Goal: Information Seeking & Learning: Check status

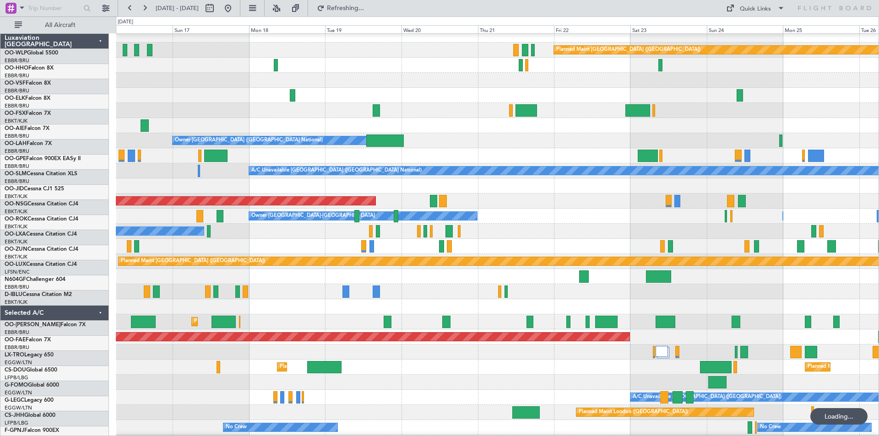
scroll to position [6, 0]
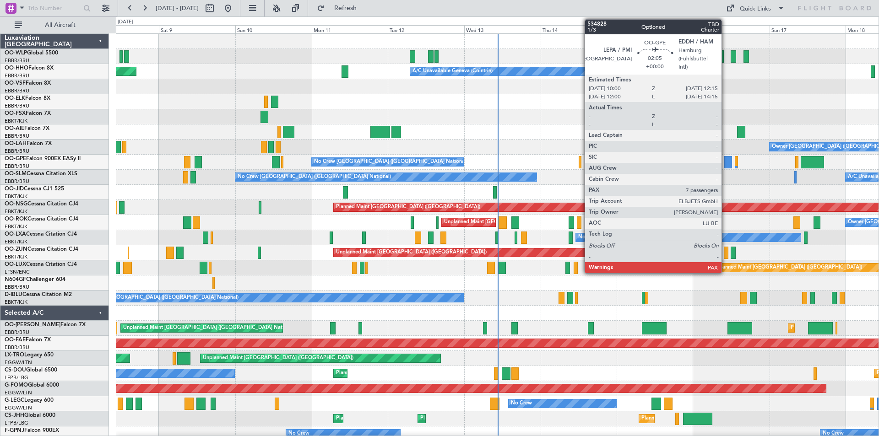
click at [725, 163] on div at bounding box center [727, 162] width 7 height 12
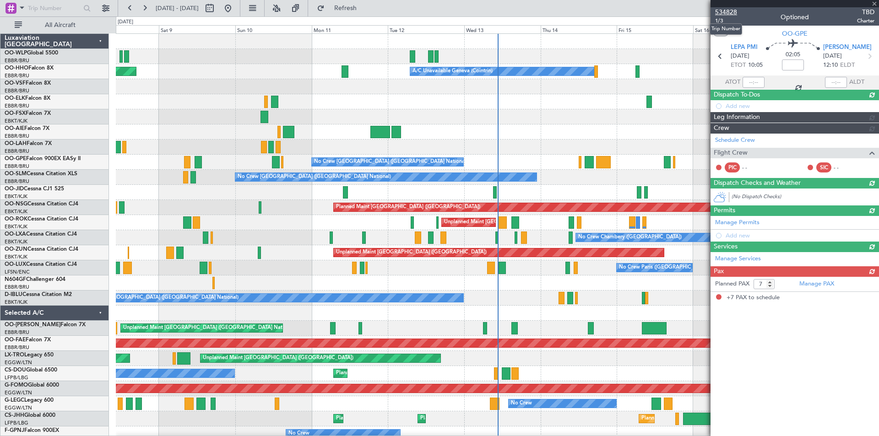
click at [725, 11] on span "534828" at bounding box center [726, 12] width 22 height 10
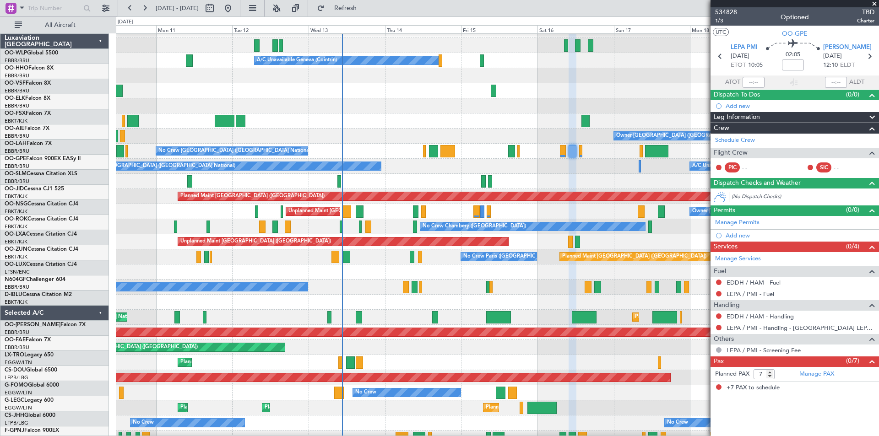
scroll to position [11, 0]
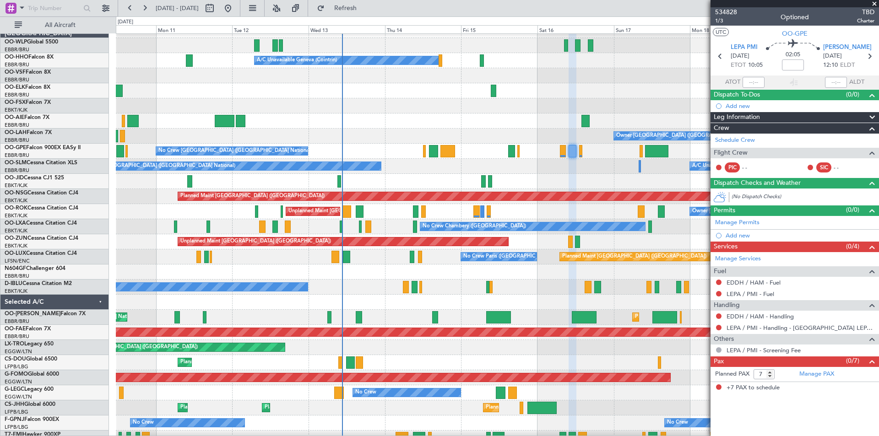
click at [442, 176] on div at bounding box center [497, 181] width 762 height 15
click at [323, 114] on div at bounding box center [497, 121] width 762 height 15
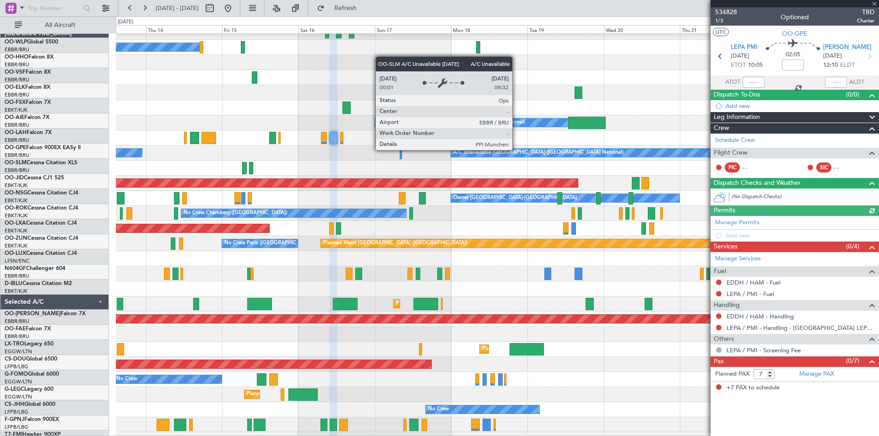
scroll to position [24, 0]
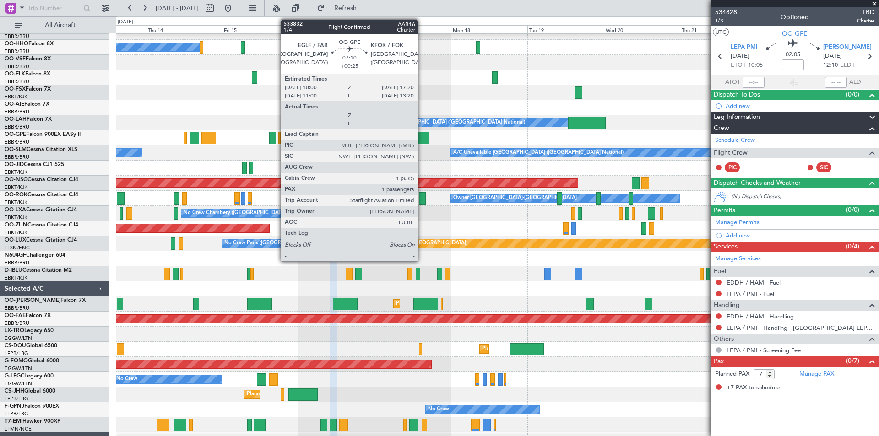
click at [422, 142] on div at bounding box center [417, 138] width 23 height 12
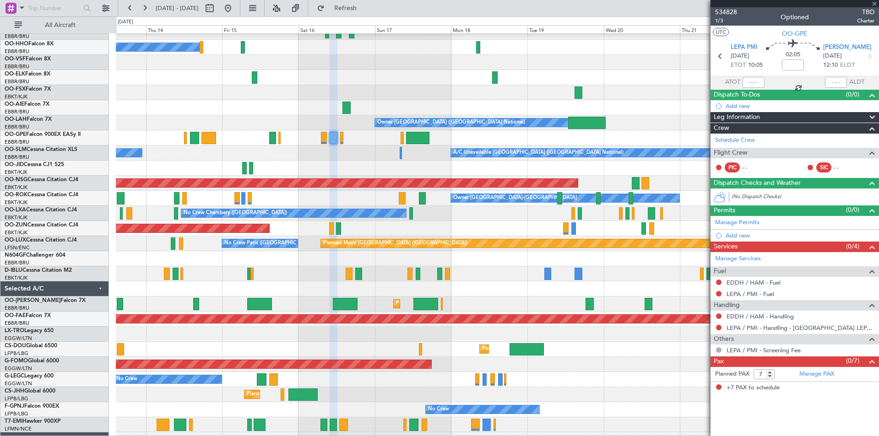
type input "+00:25"
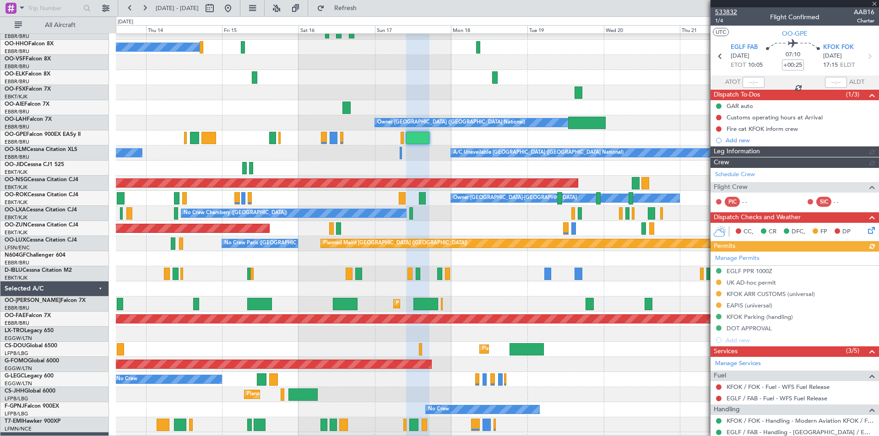
click at [729, 11] on span "533832" at bounding box center [726, 12] width 22 height 10
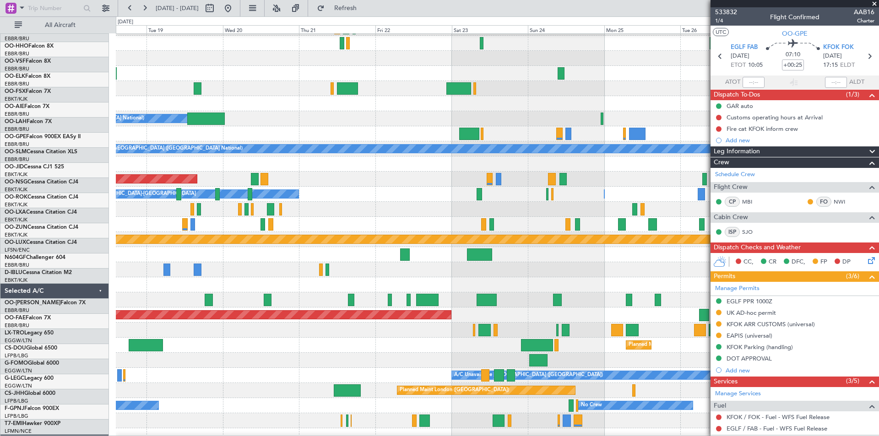
click at [243, 114] on div "Owner [GEOGRAPHIC_DATA] ([GEOGRAPHIC_DATA] National)" at bounding box center [497, 118] width 762 height 15
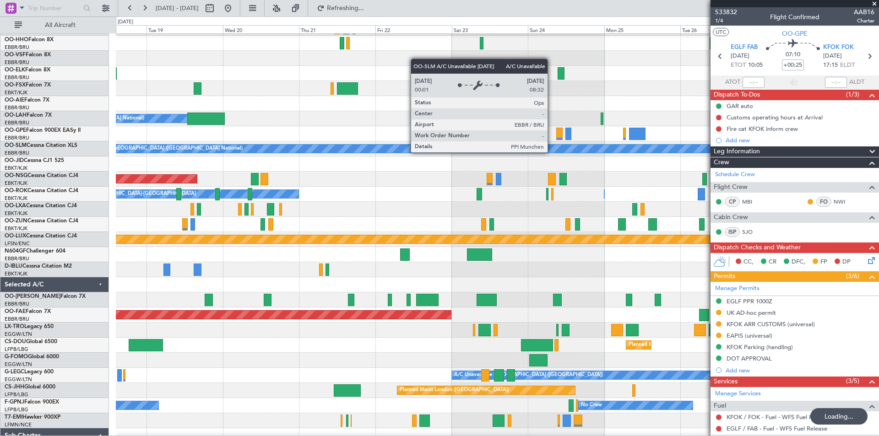
scroll to position [20, 0]
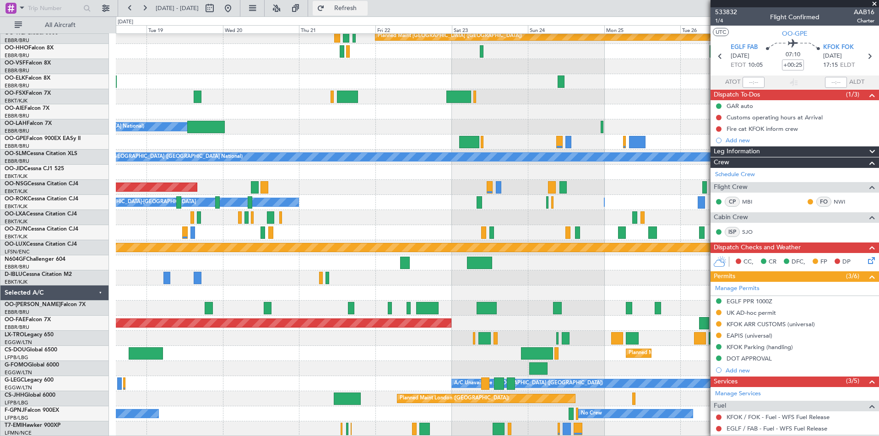
click at [368, 3] on button "Refresh" at bounding box center [340, 8] width 55 height 15
click at [873, 2] on span at bounding box center [874, 4] width 9 height 8
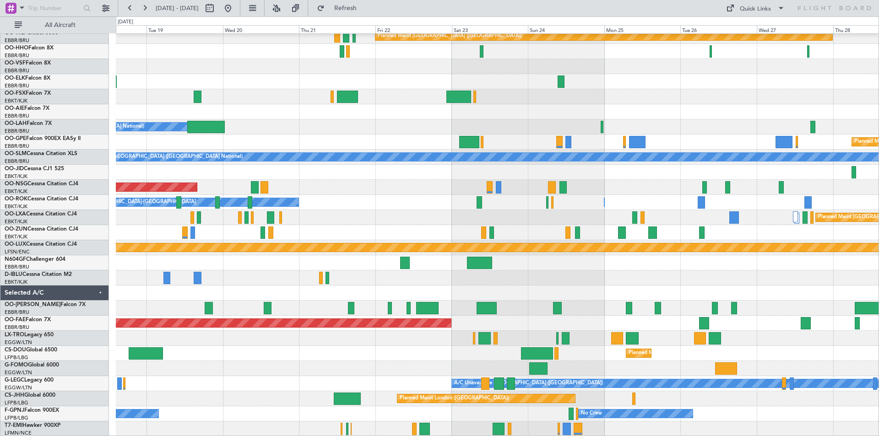
type input "0"
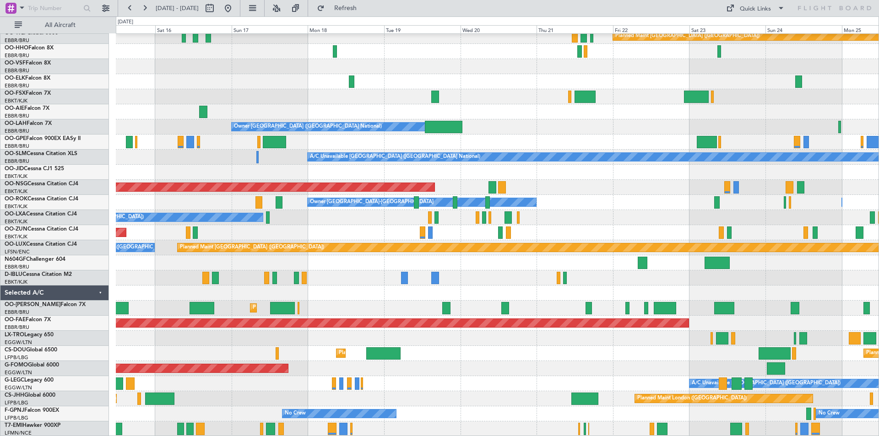
click at [621, 176] on div "Planned Maint [GEOGRAPHIC_DATA] ([GEOGRAPHIC_DATA]) A/C Unavailable Geneva (Coi…" at bounding box center [497, 225] width 762 height 423
click at [235, 3] on button at bounding box center [228, 8] width 15 height 15
